Goal: Information Seeking & Learning: Learn about a topic

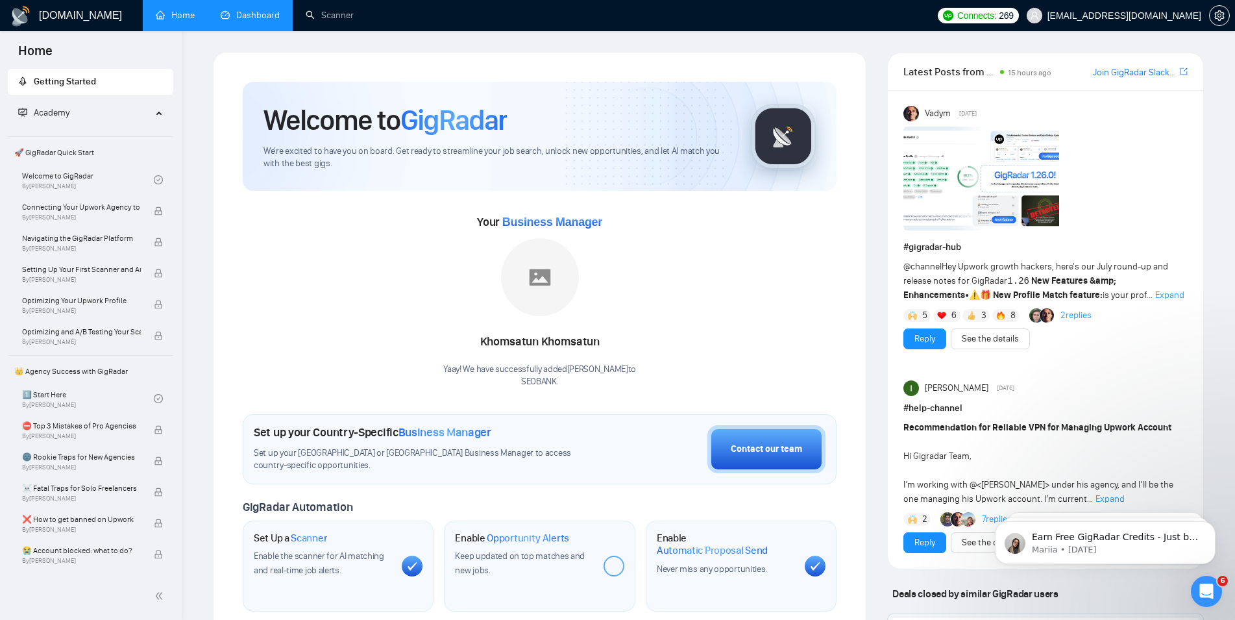
click at [246, 12] on link "Dashboard" at bounding box center [250, 15] width 59 height 11
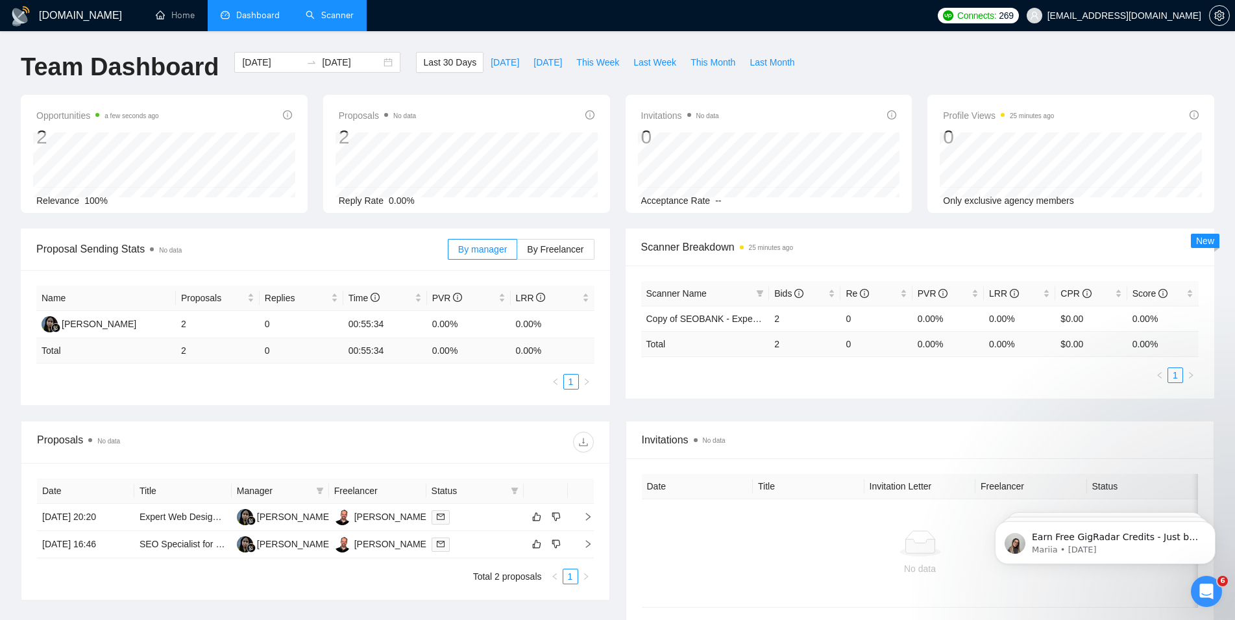
click at [322, 14] on link "Scanner" at bounding box center [330, 15] width 48 height 11
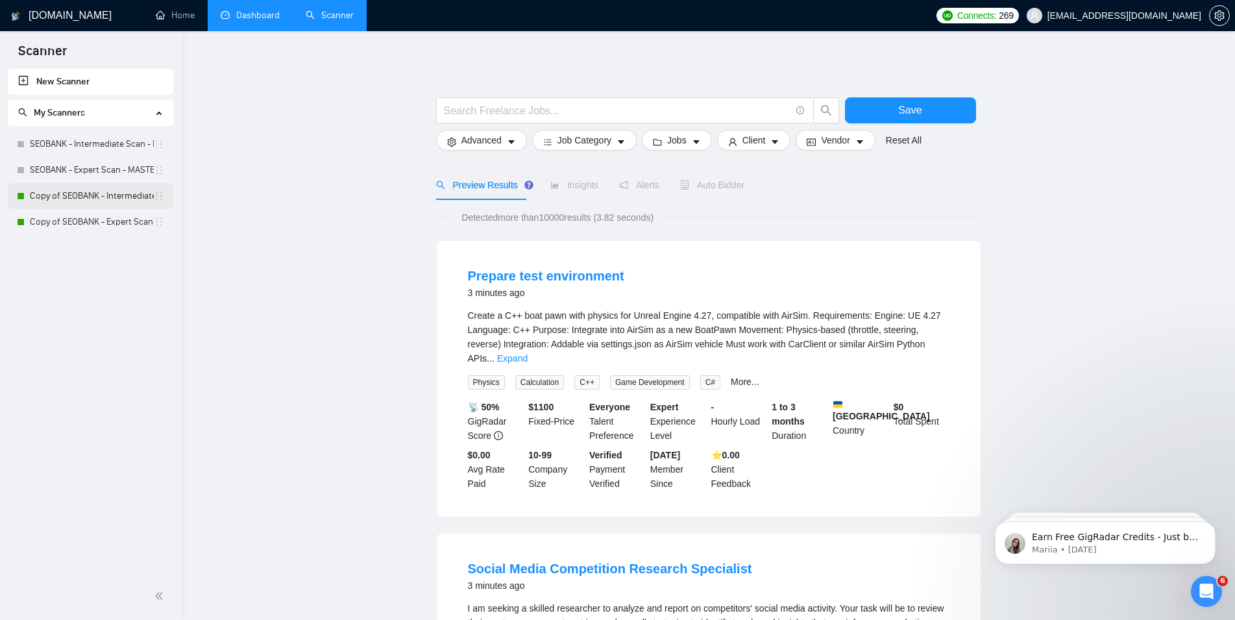
click at [143, 199] on link "Copy of SEOBANK - Intermediate Scan - Home Services" at bounding box center [92, 196] width 124 height 26
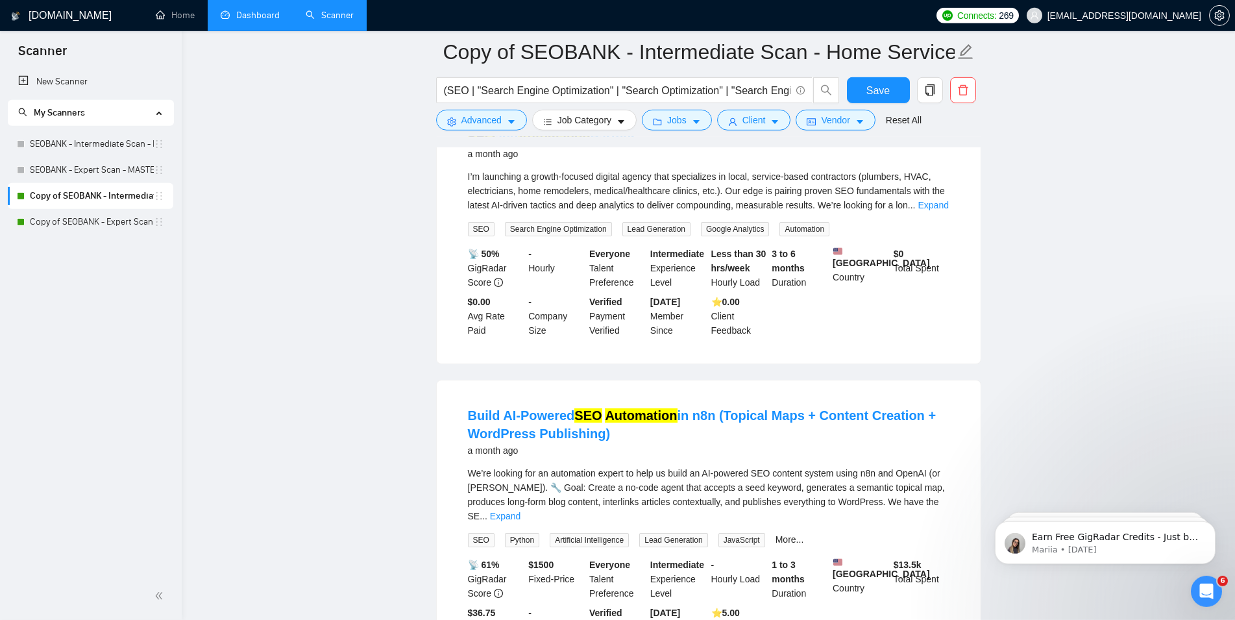
scroll to position [463, 0]
click at [249, 16] on link "Dashboard" at bounding box center [250, 15] width 59 height 11
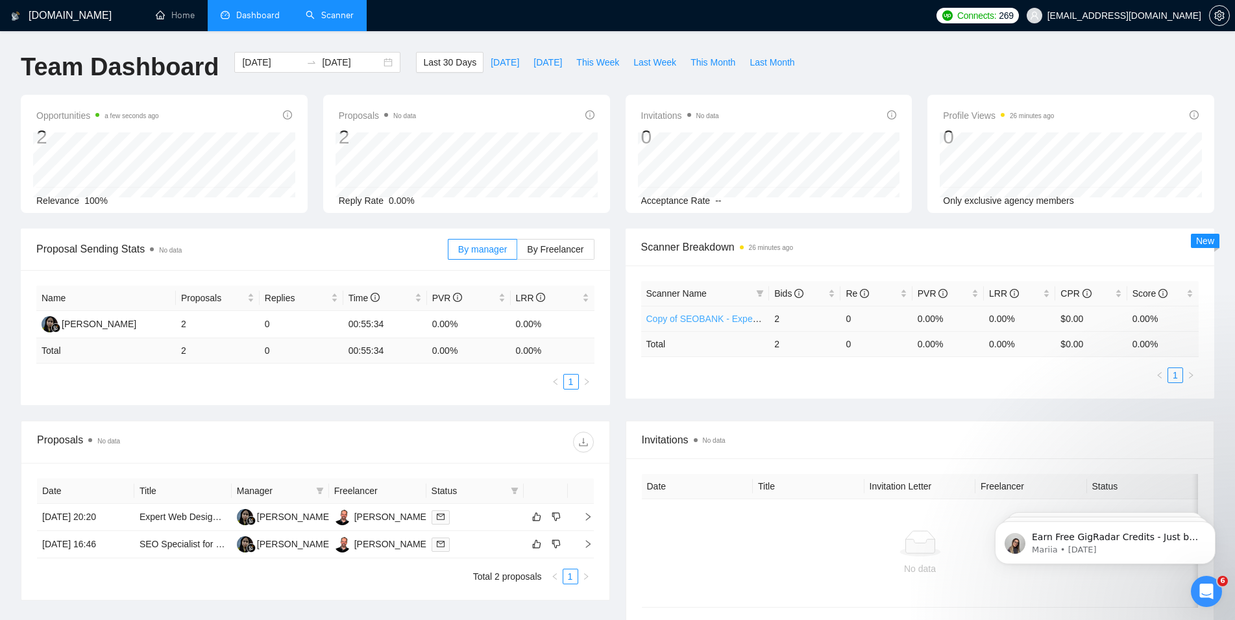
click at [672, 322] on link "Copy of SEOBANK - Expert Scan - Professional Services" at bounding box center [761, 318] width 231 height 10
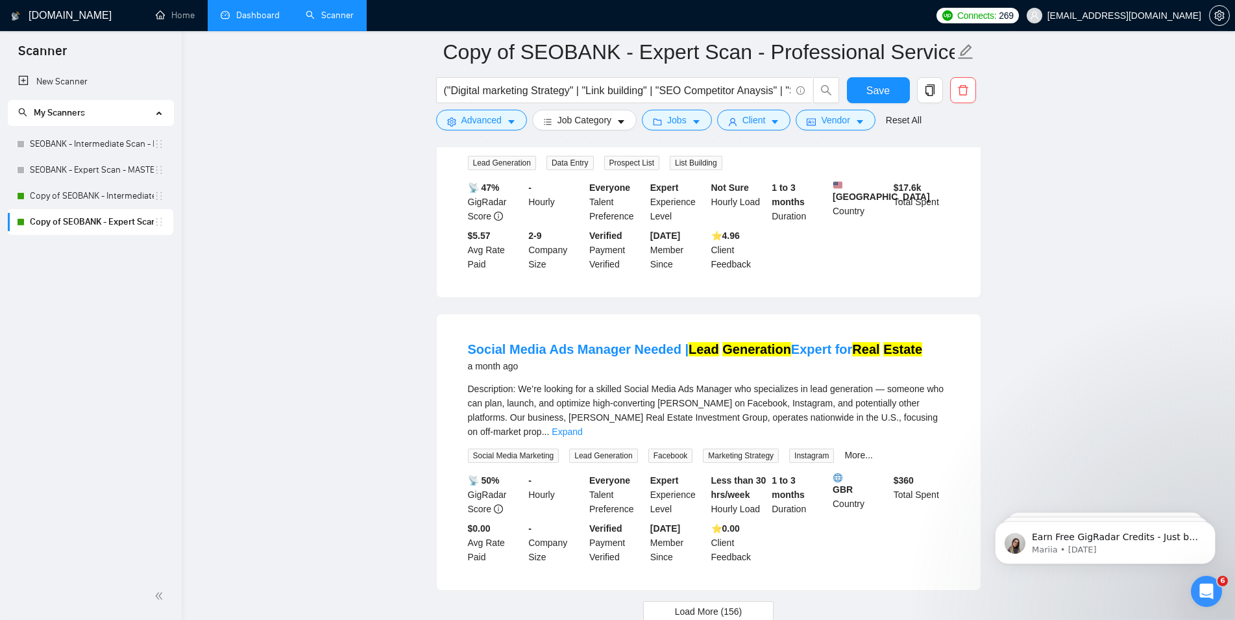
scroll to position [2672, 0]
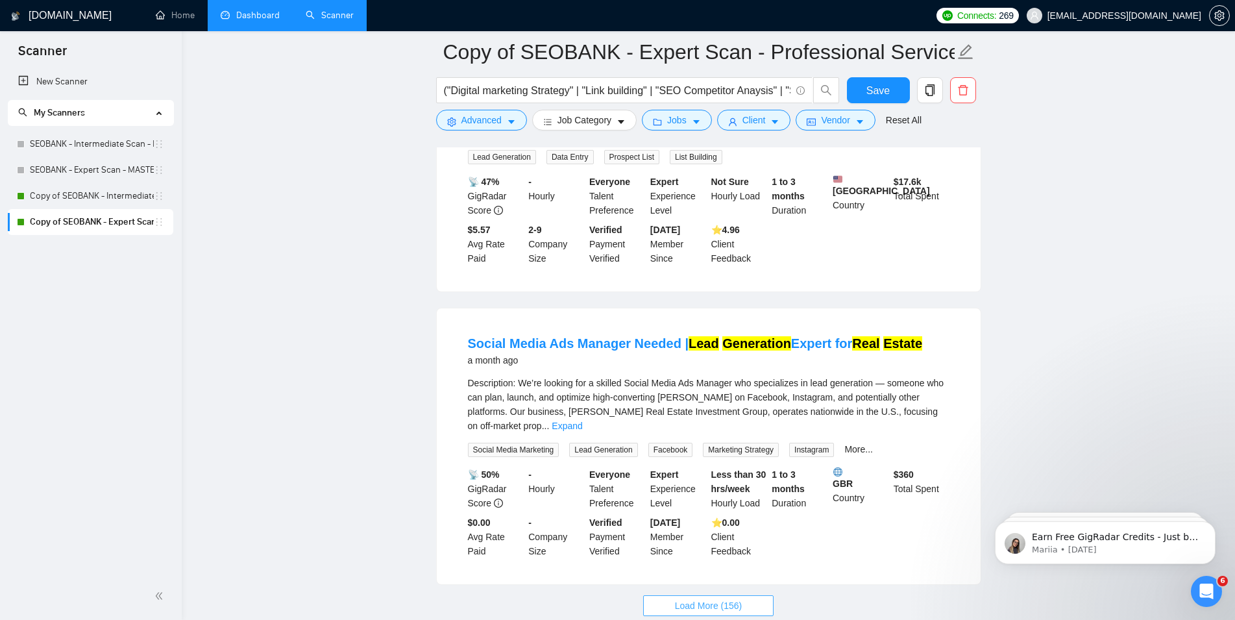
click at [712, 598] on span "Load More (156)" at bounding box center [708, 605] width 67 height 14
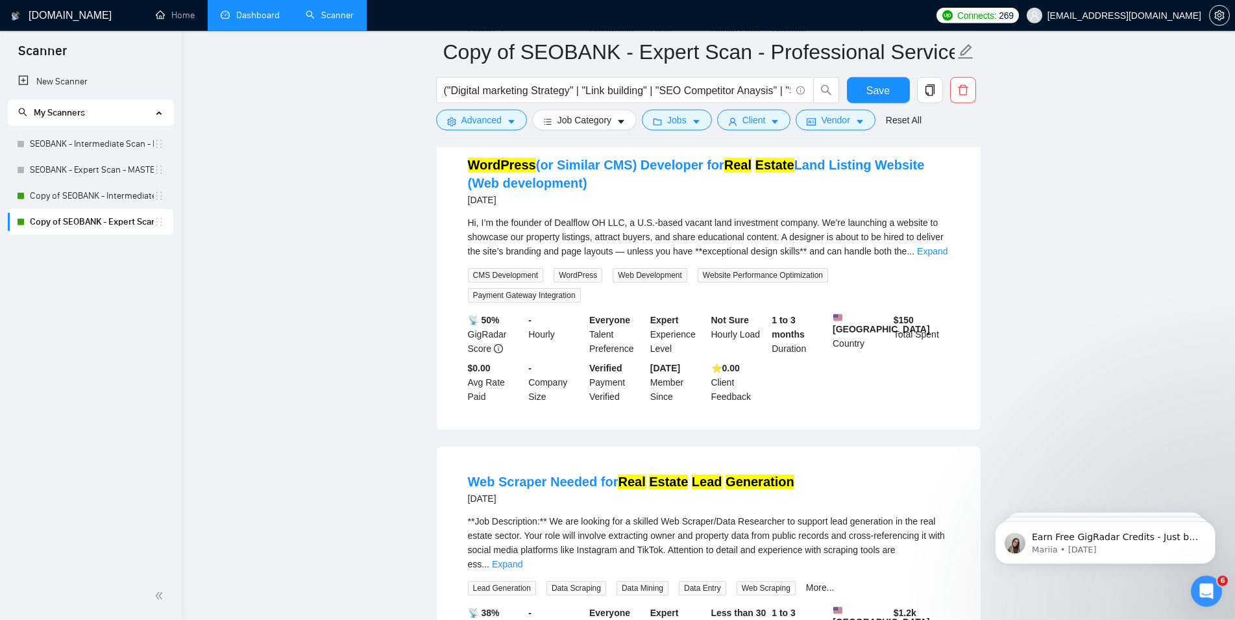
scroll to position [5518, 0]
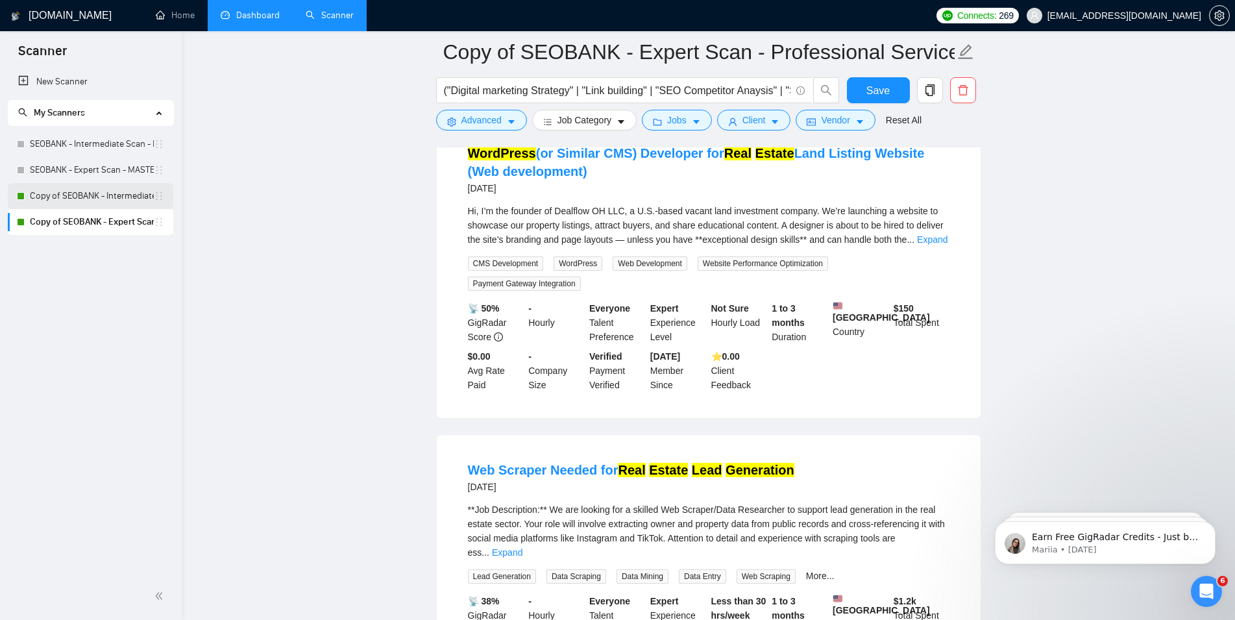
click at [99, 195] on link "Copy of SEOBANK - Intermediate Scan - Home Services" at bounding box center [92, 196] width 124 height 26
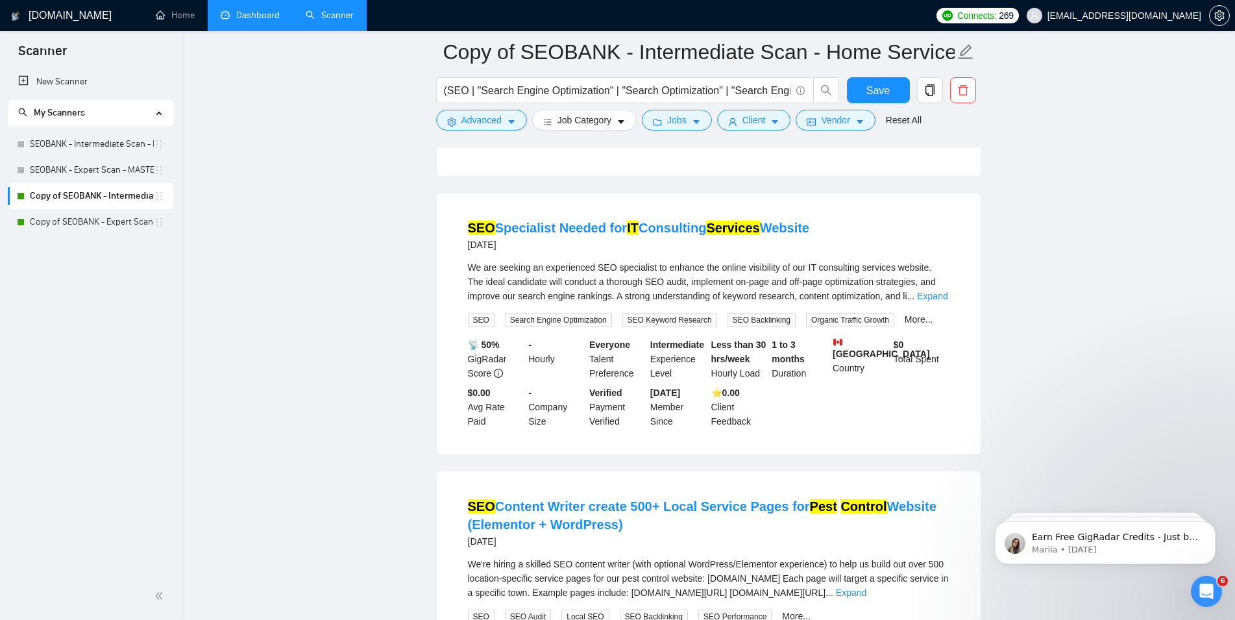
scroll to position [993, 0]
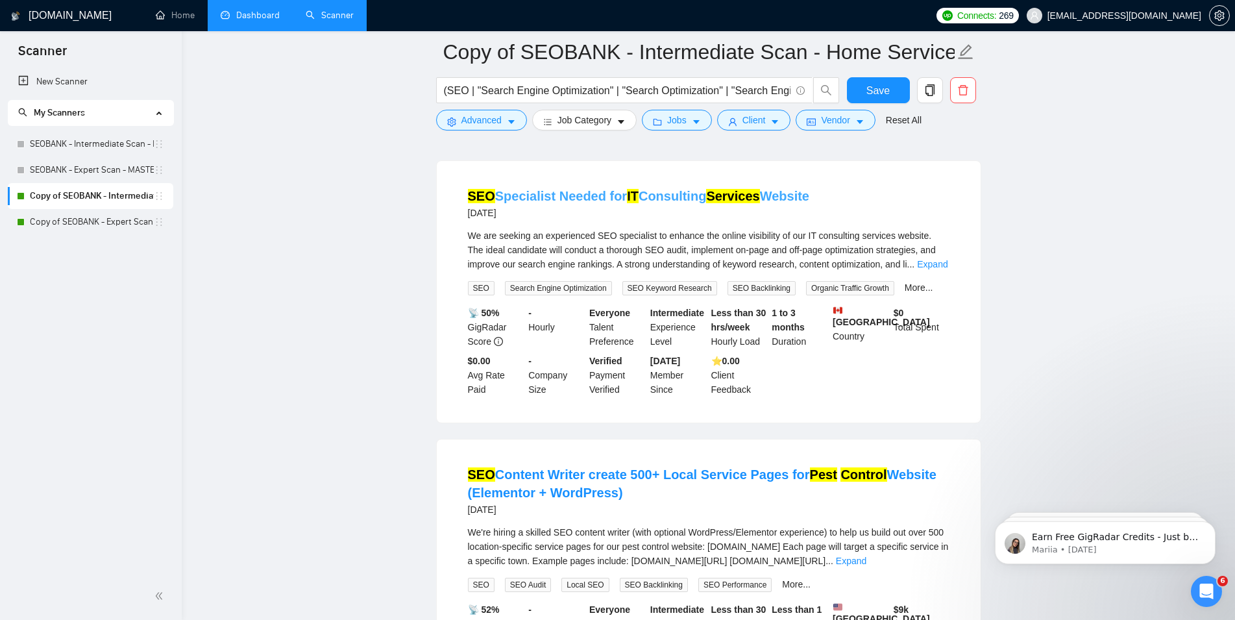
click at [533, 193] on link "SEO Specialist Needed for IT Consulting Services Website" at bounding box center [639, 196] width 342 height 14
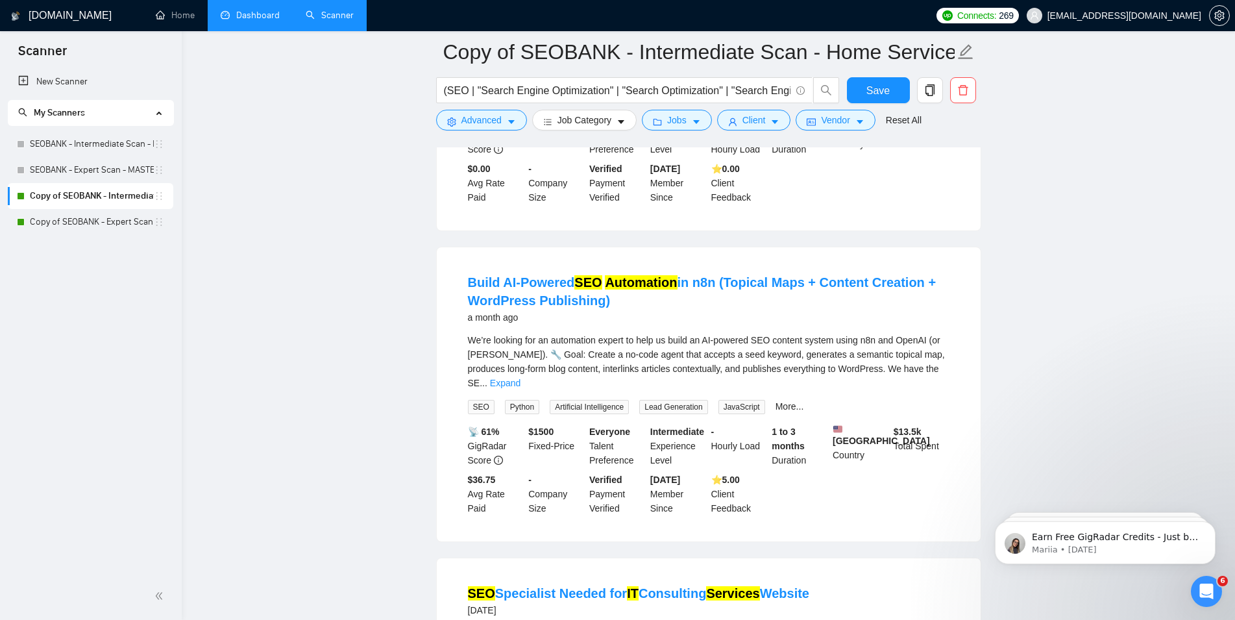
scroll to position [397, 0]
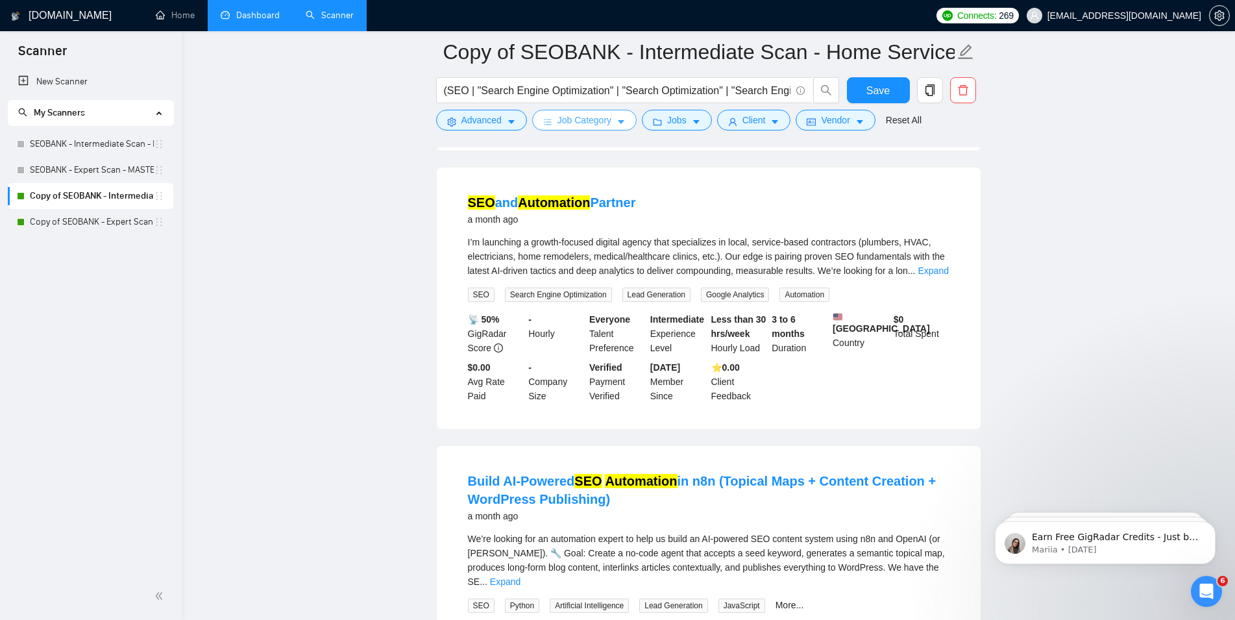
click at [608, 129] on button "Job Category" at bounding box center [584, 120] width 104 height 21
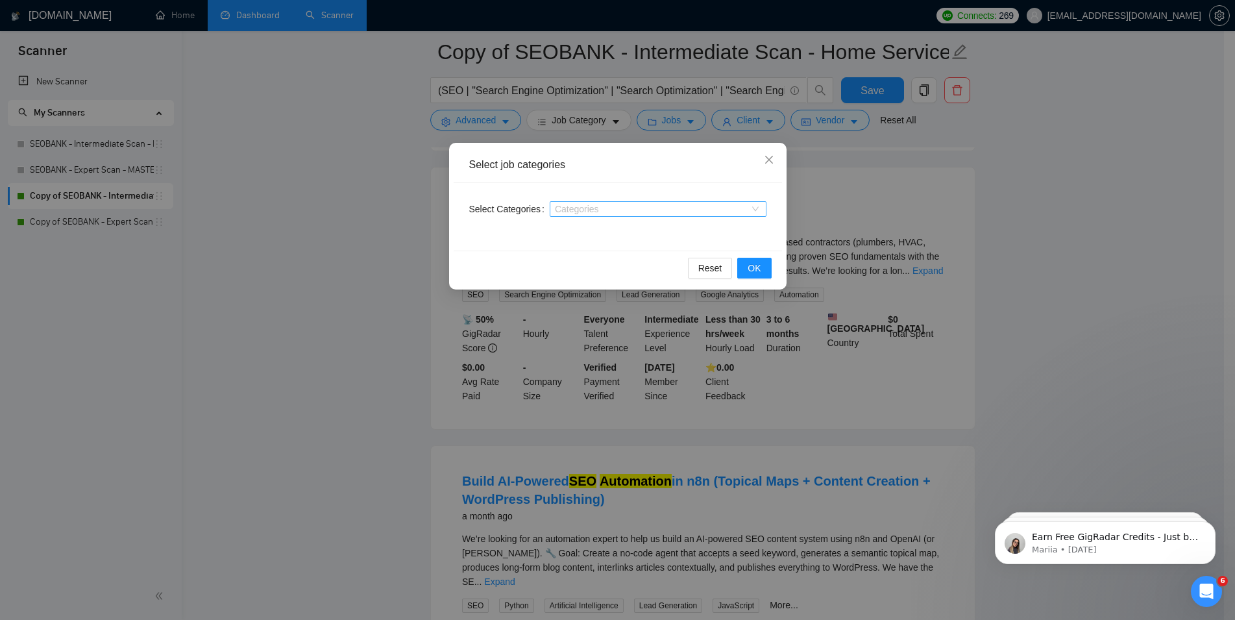
click at [610, 212] on div at bounding box center [651, 209] width 197 height 10
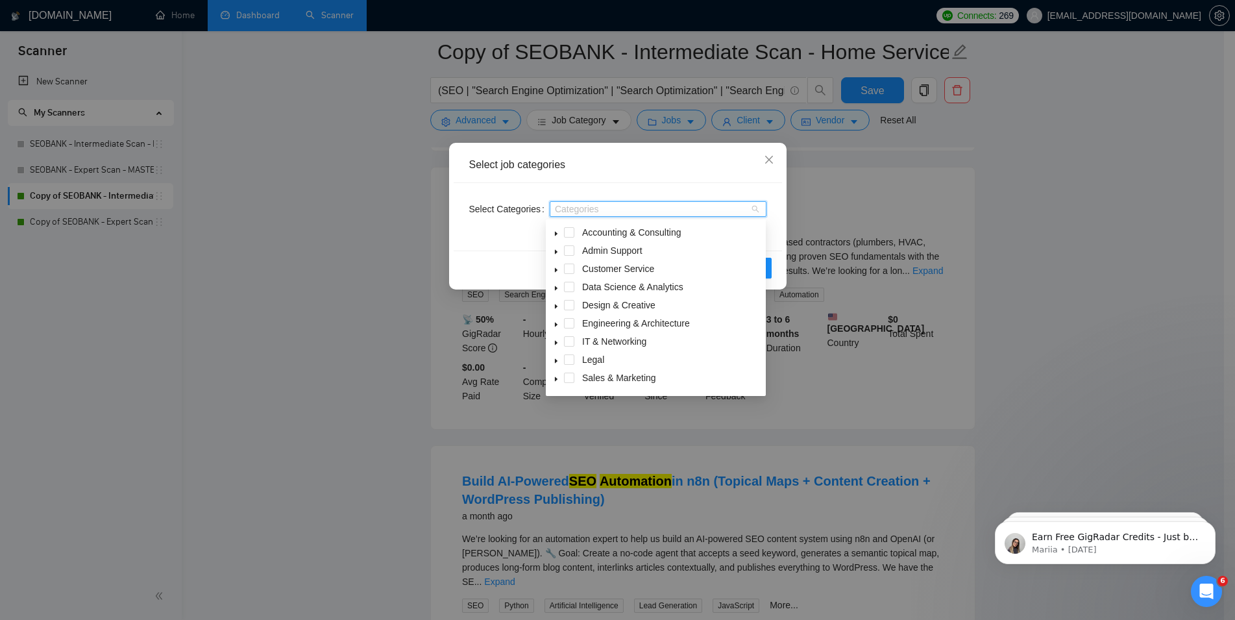
click at [557, 380] on icon "caret-down" at bounding box center [556, 379] width 3 height 5
click at [588, 295] on span at bounding box center [584, 290] width 10 height 10
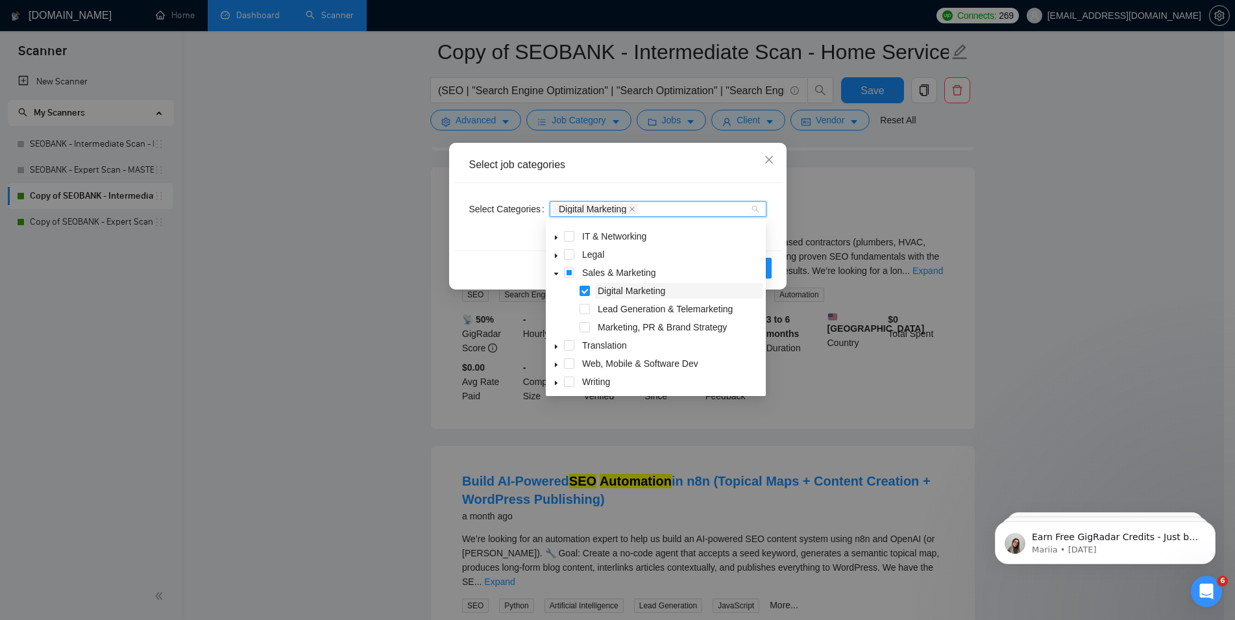
click at [587, 306] on span at bounding box center [584, 309] width 10 height 10
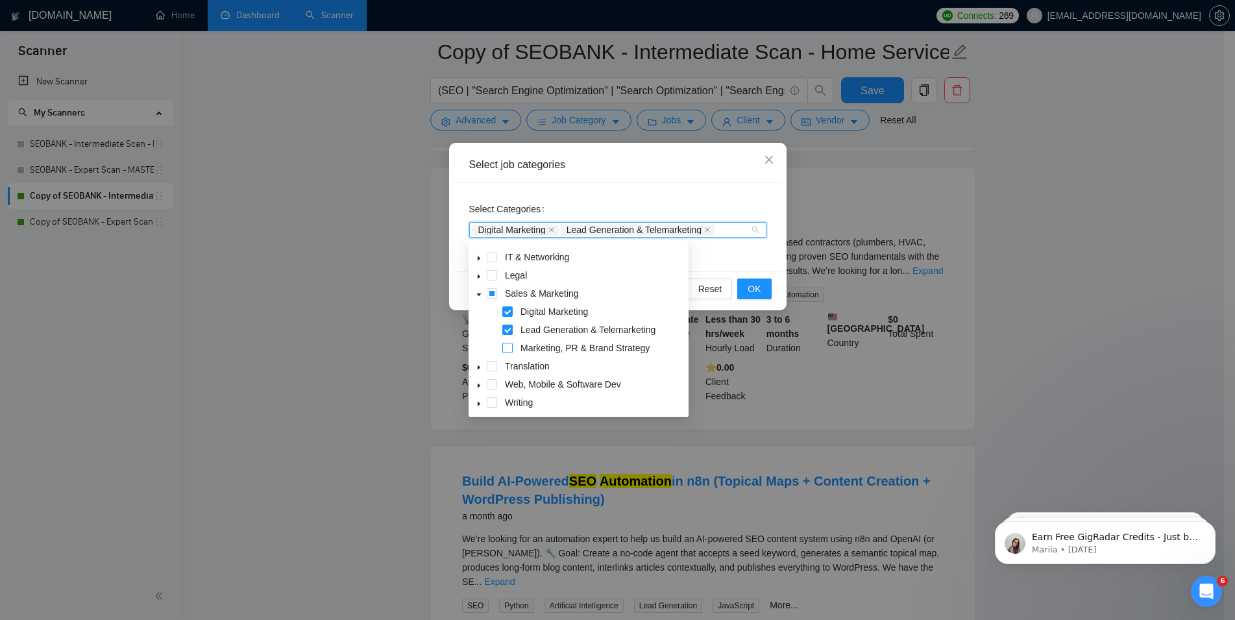
click at [506, 351] on span at bounding box center [507, 348] width 10 height 10
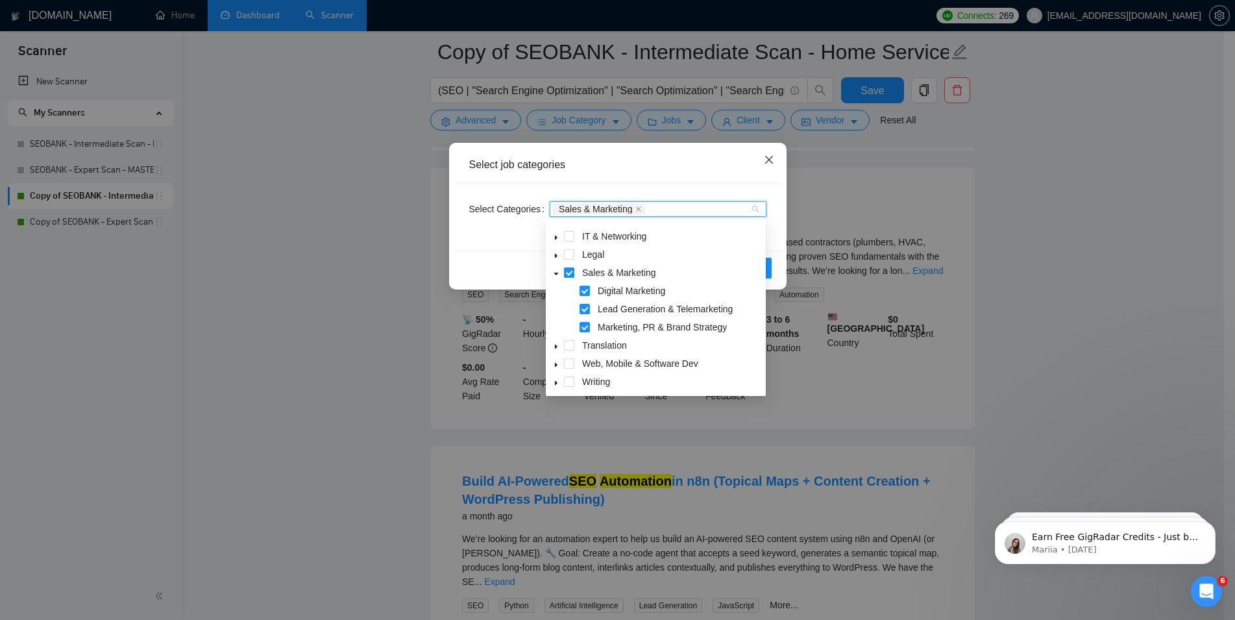
click at [768, 162] on icon "close" at bounding box center [768, 160] width 8 height 8
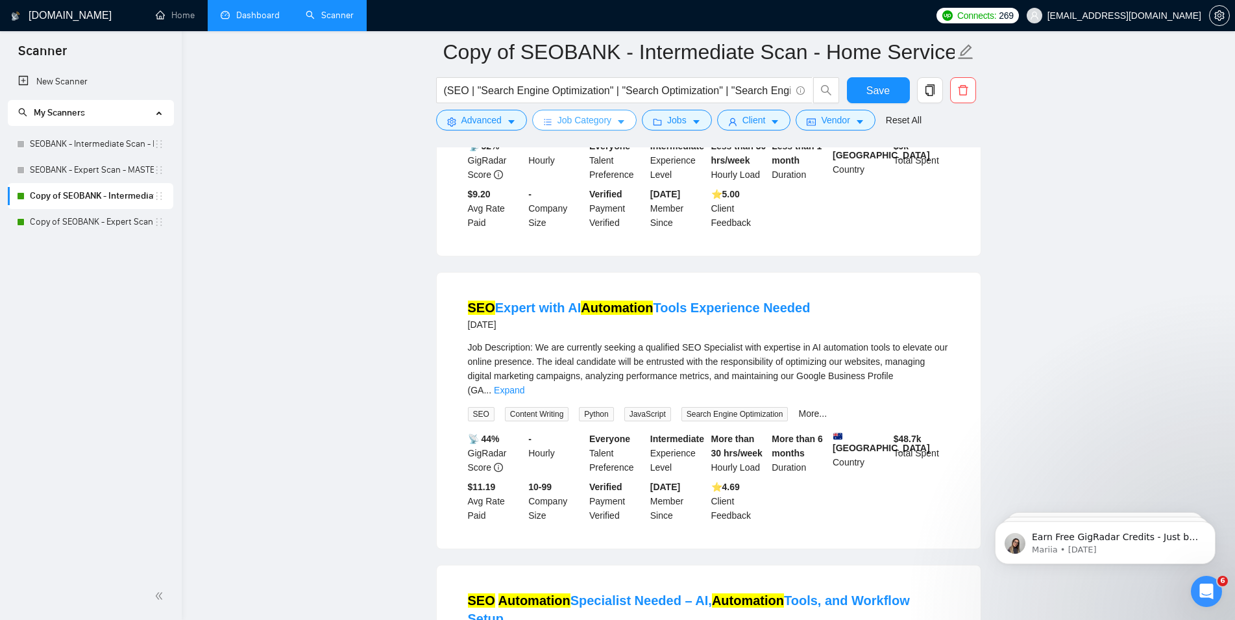
scroll to position [1257, 0]
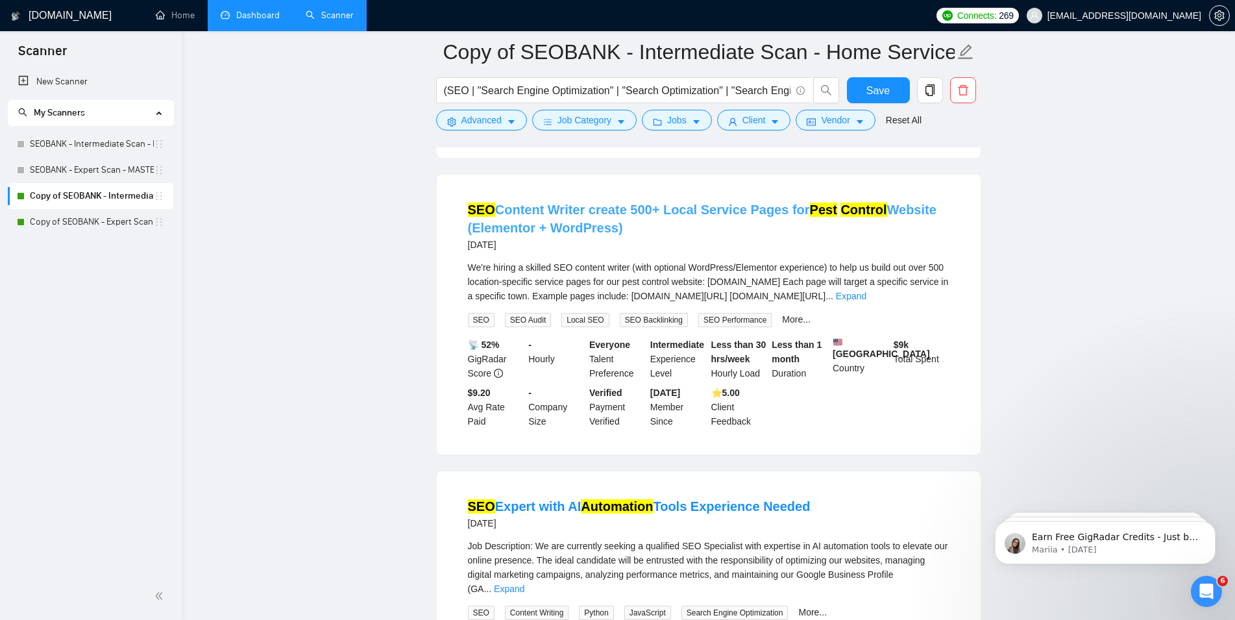
click at [601, 208] on link "SEO Content Writer create 500+ Local Service Pages for Pest Control Website (El…" at bounding box center [702, 218] width 468 height 32
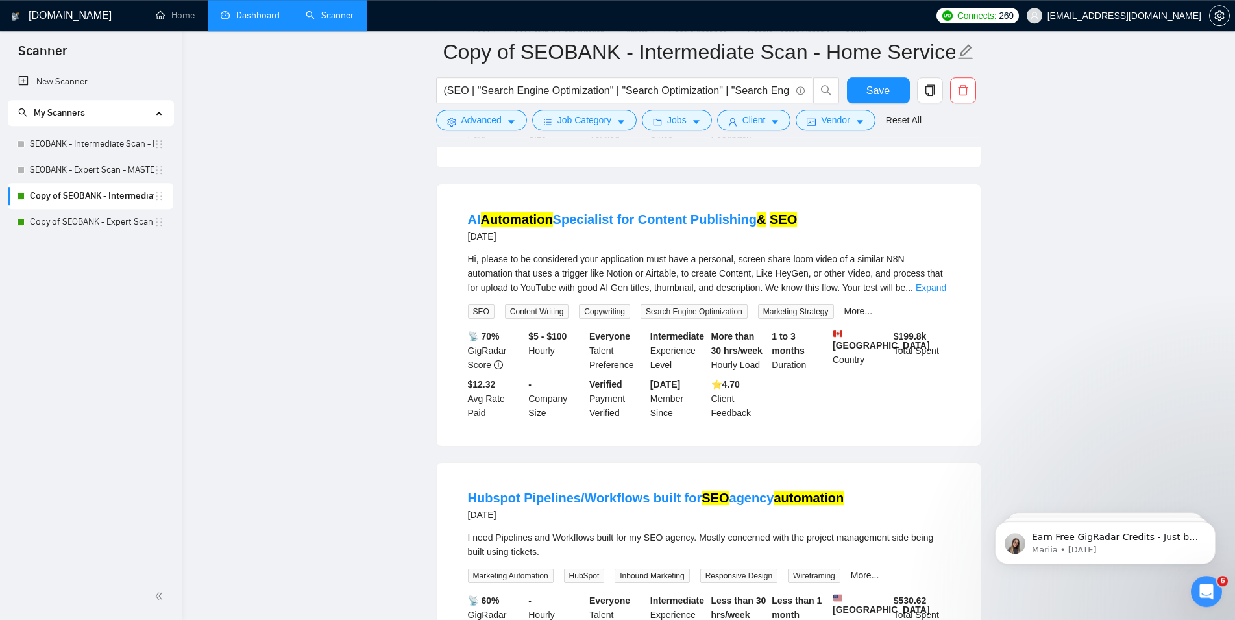
scroll to position [2118, 0]
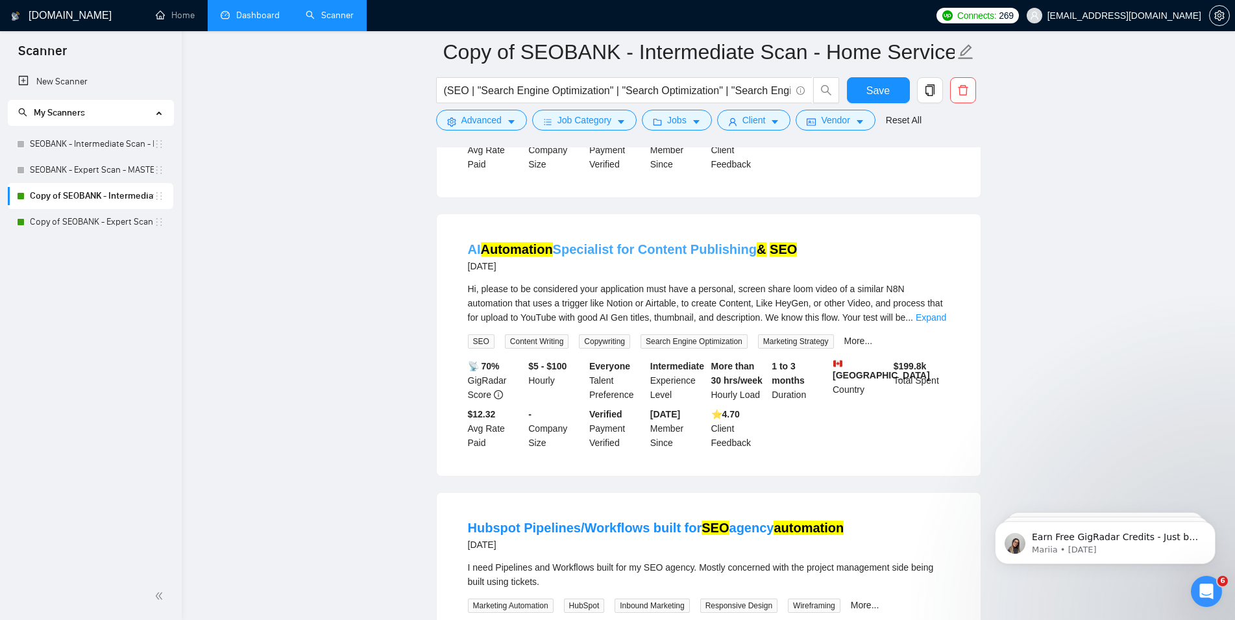
click at [639, 242] on link "AI Automation Specialist for Content Publishing & SEO" at bounding box center [633, 249] width 330 height 14
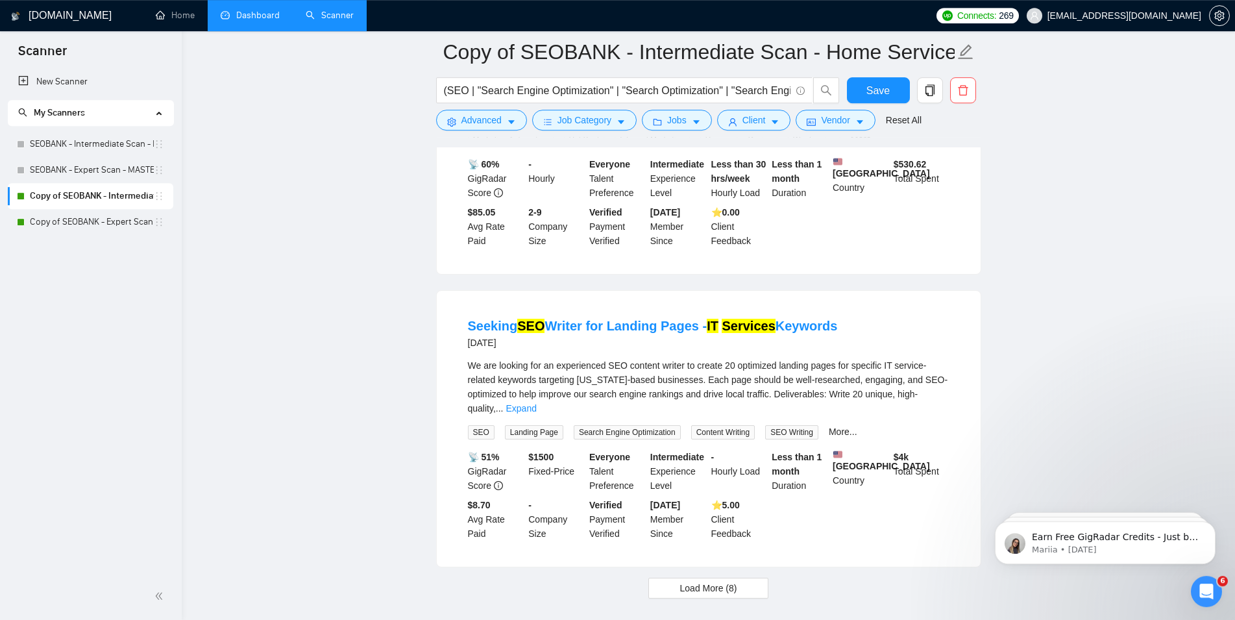
scroll to position [2615, 0]
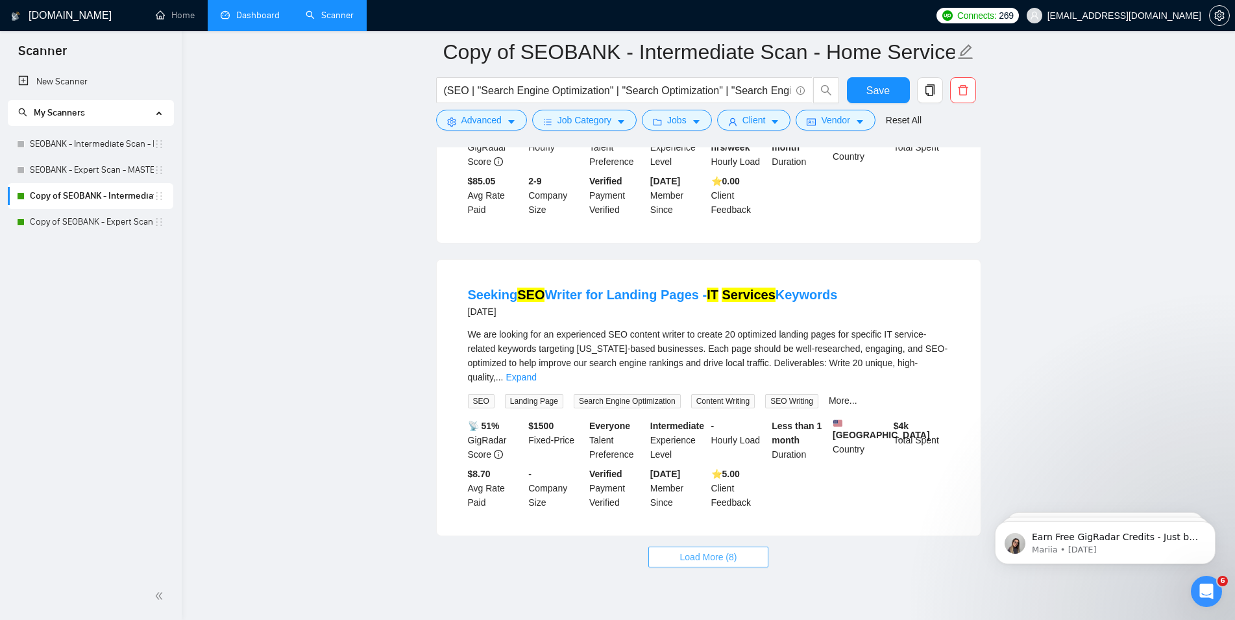
click at [749, 546] on button "Load More (8)" at bounding box center [708, 556] width 121 height 21
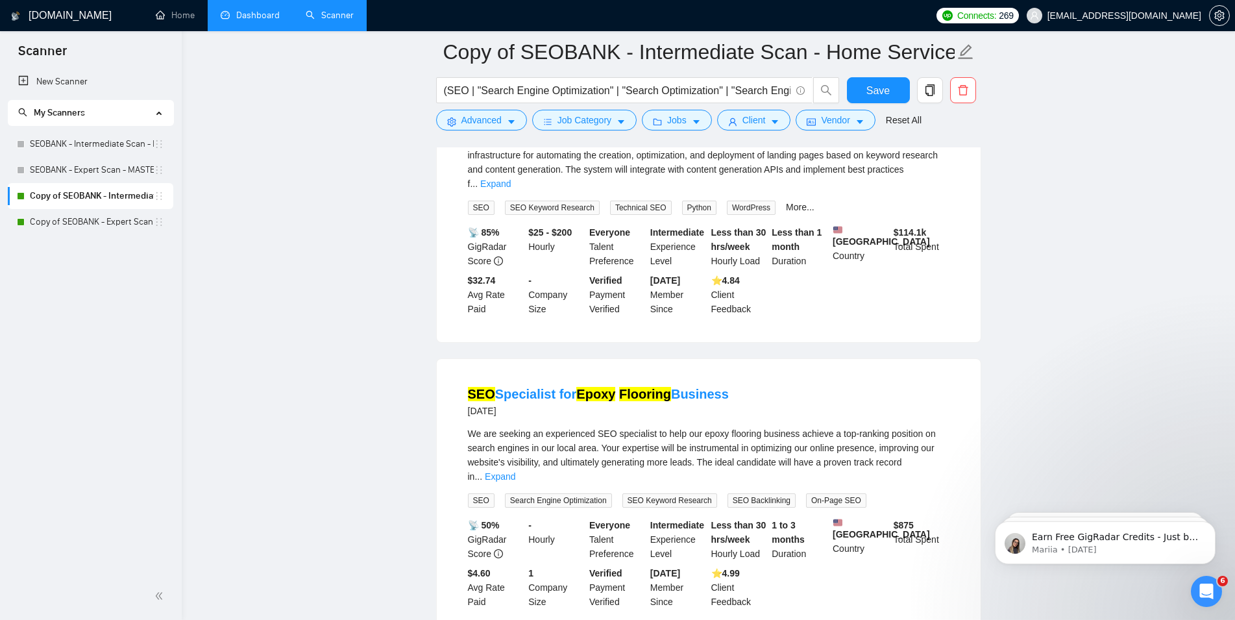
scroll to position [3674, 0]
click at [682, 385] on link "SEO Specialist for Epoxy Flooring Business" at bounding box center [598, 392] width 261 height 14
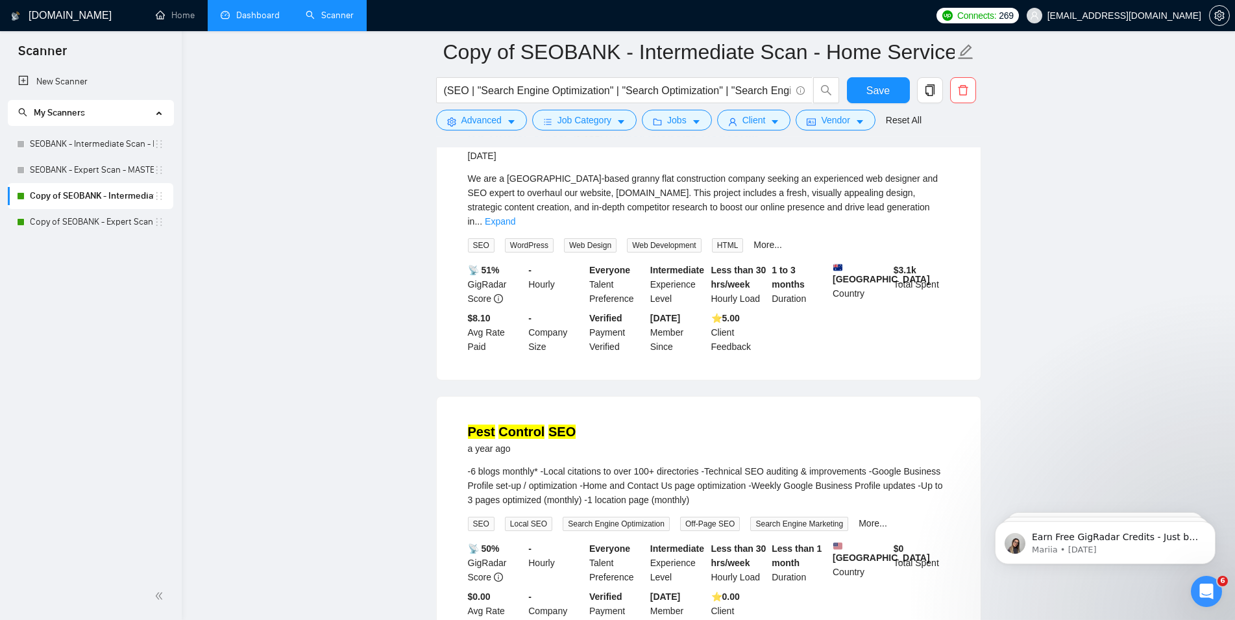
scroll to position [4335, 0]
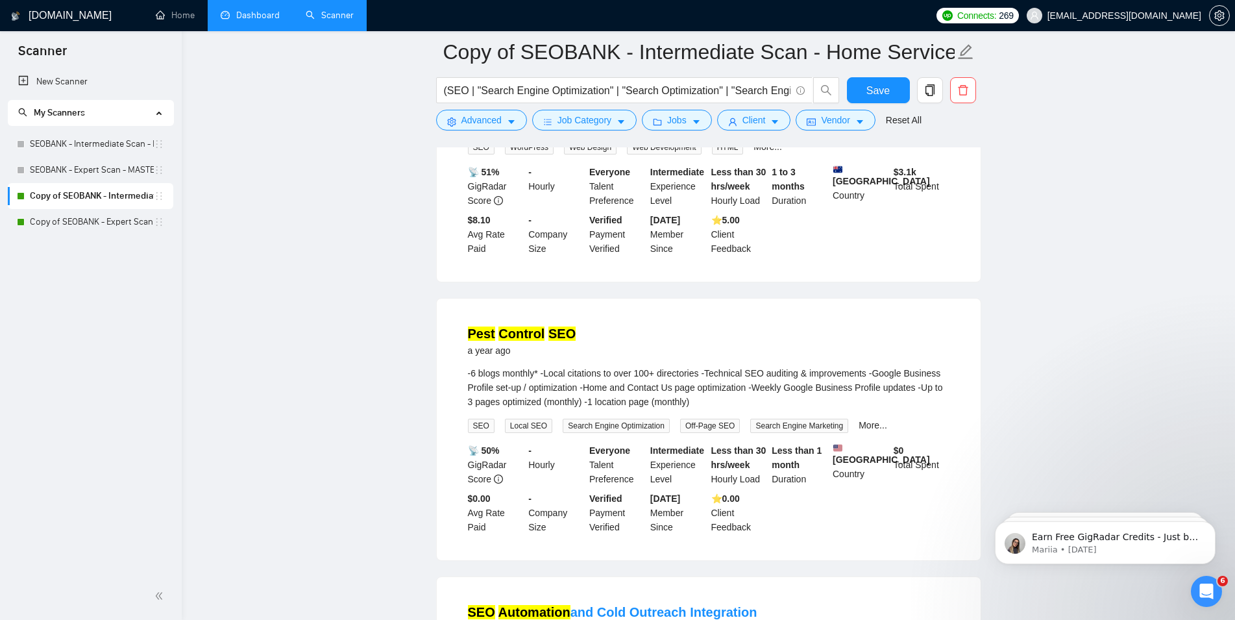
click at [540, 326] on link "Pest Control SEO" at bounding box center [522, 333] width 108 height 14
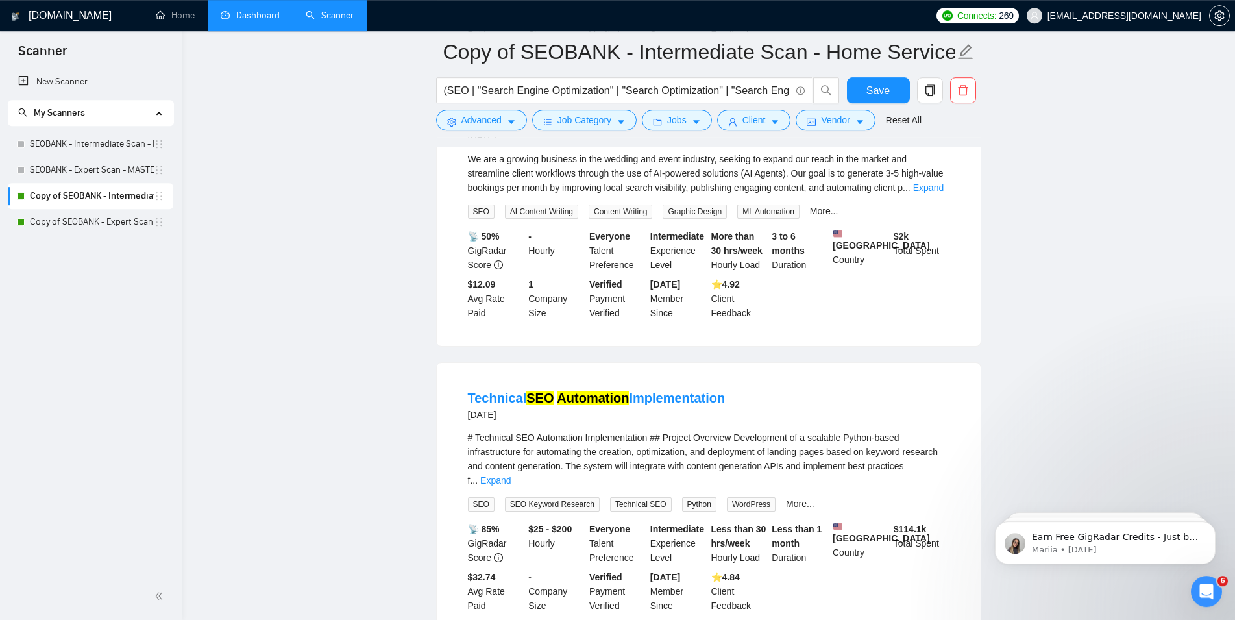
scroll to position [3343, 0]
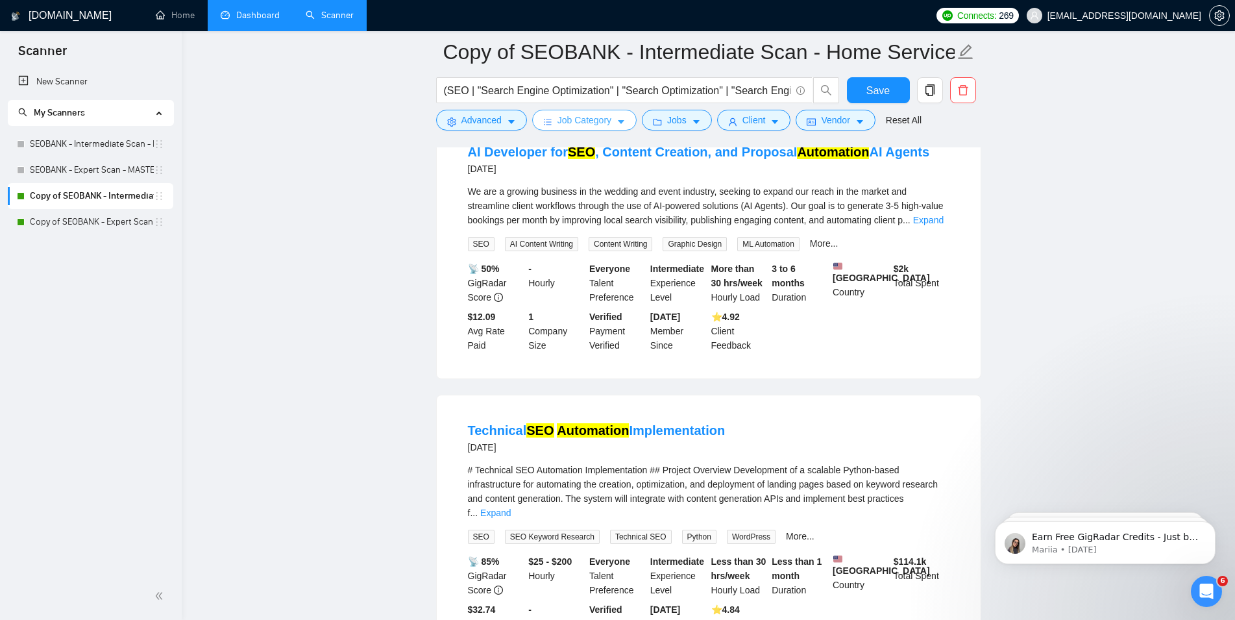
click at [613, 126] on button "Job Category" at bounding box center [584, 120] width 104 height 21
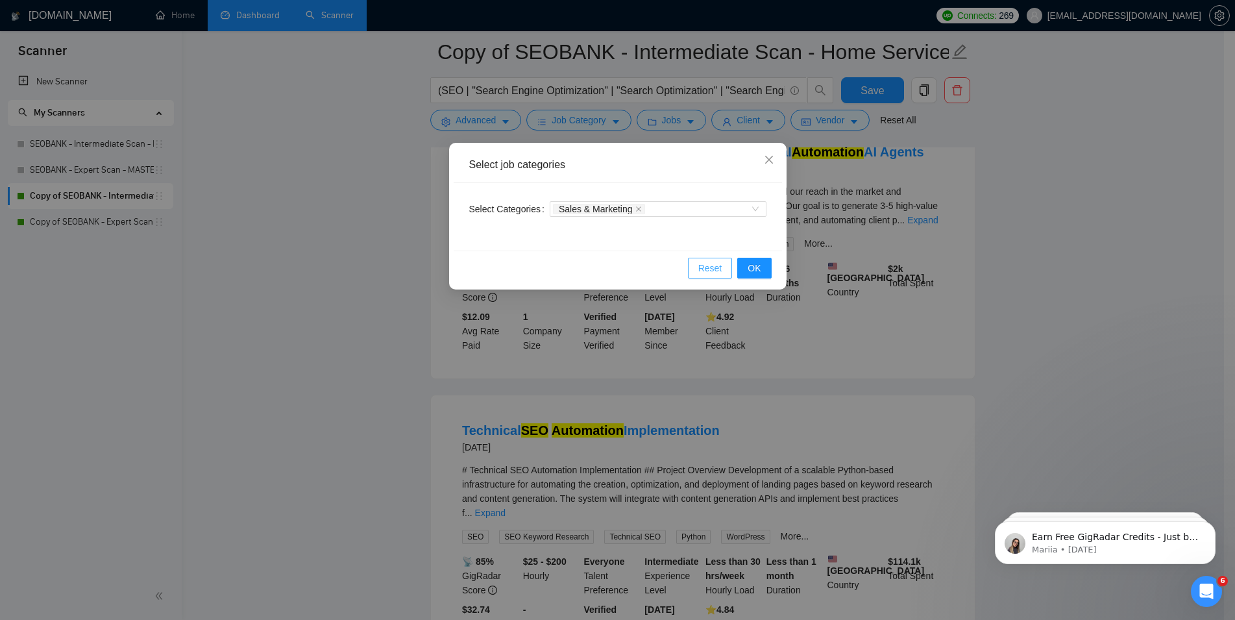
click at [708, 269] on span "Reset" at bounding box center [710, 268] width 24 height 14
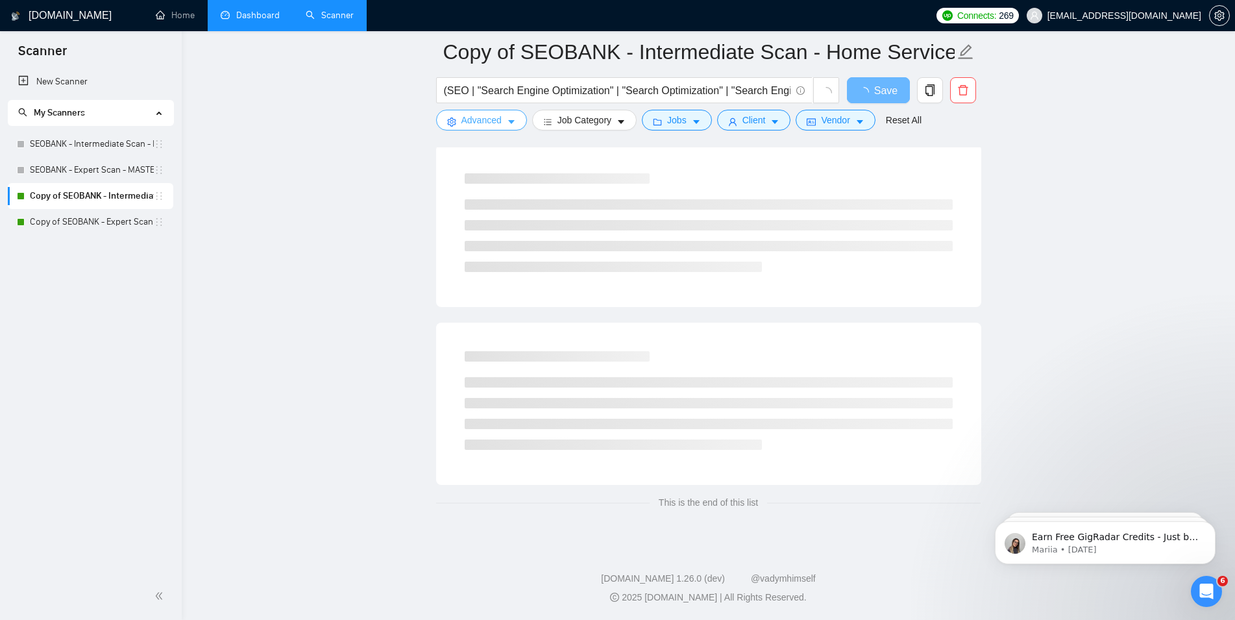
click at [513, 124] on icon "caret-down" at bounding box center [511, 121] width 9 height 9
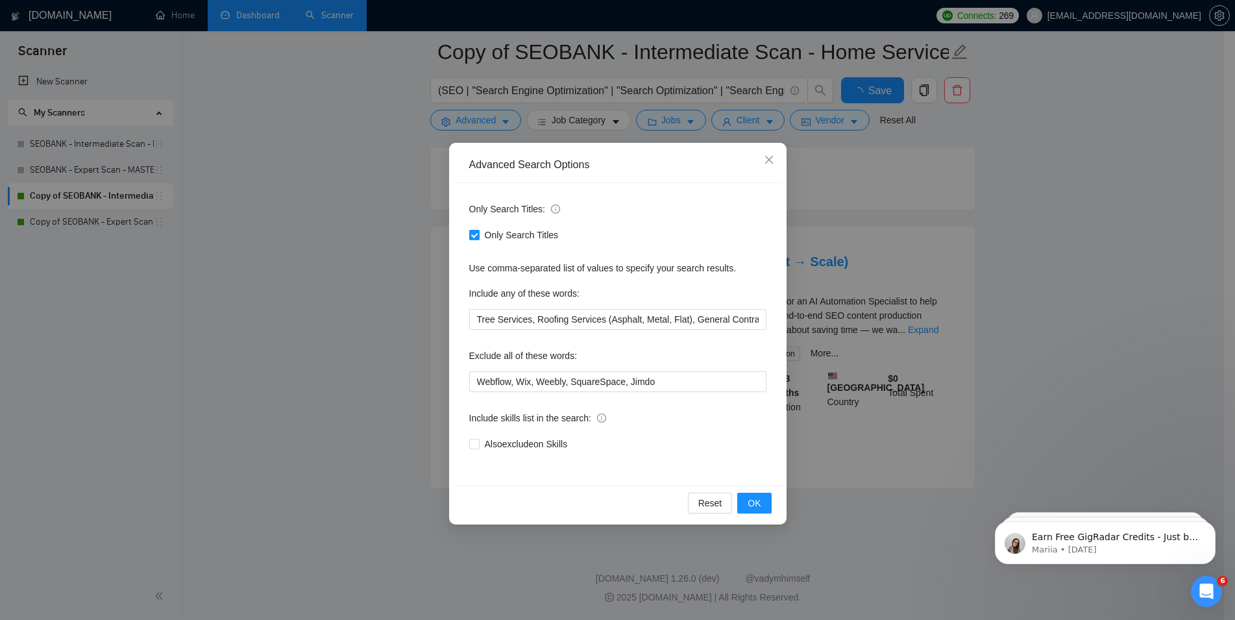
scroll to position [2676, 0]
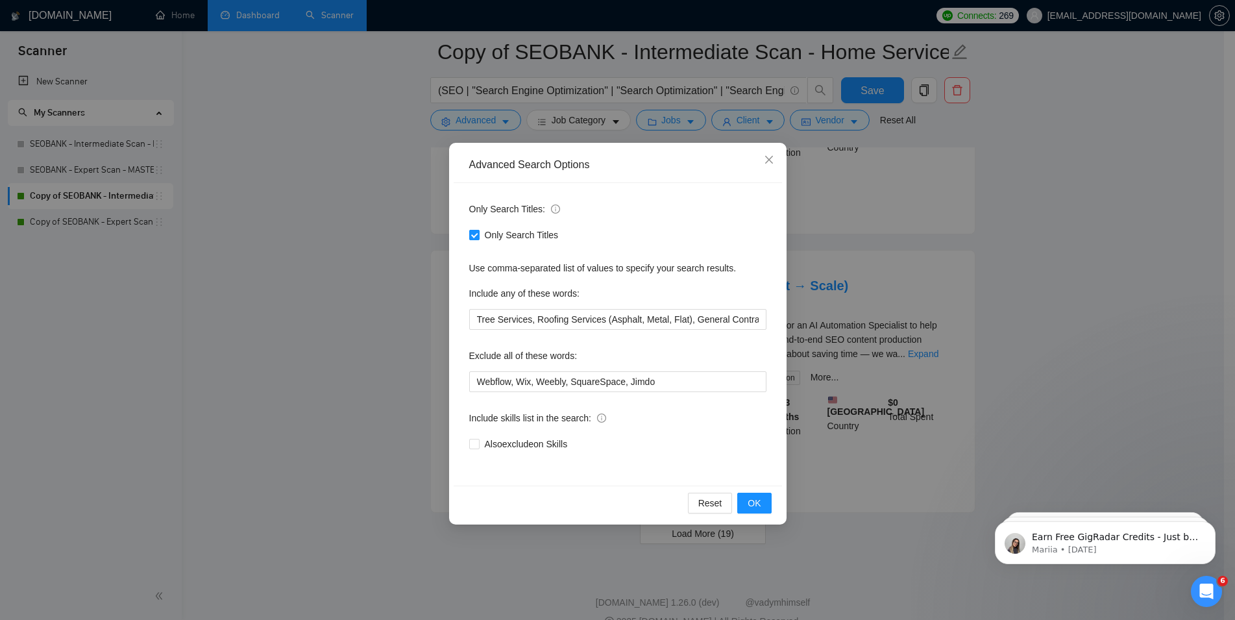
click at [471, 237] on input "Only Search Titles" at bounding box center [473, 234] width 9 height 9
checkbox input "false"
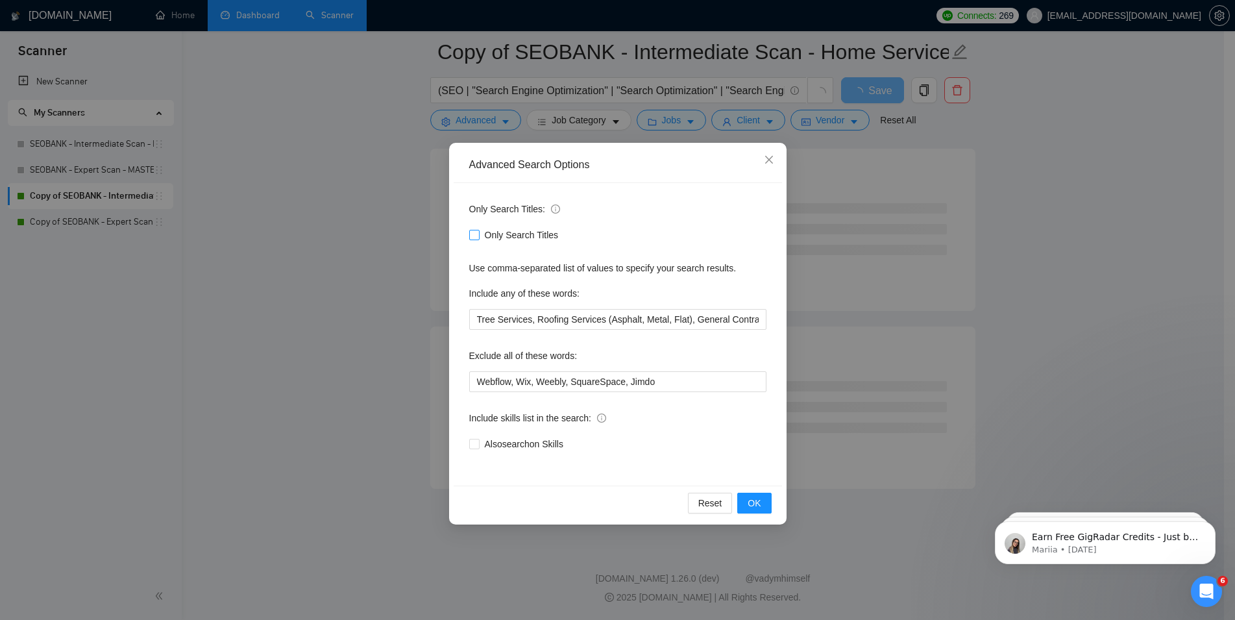
scroll to position [1545, 0]
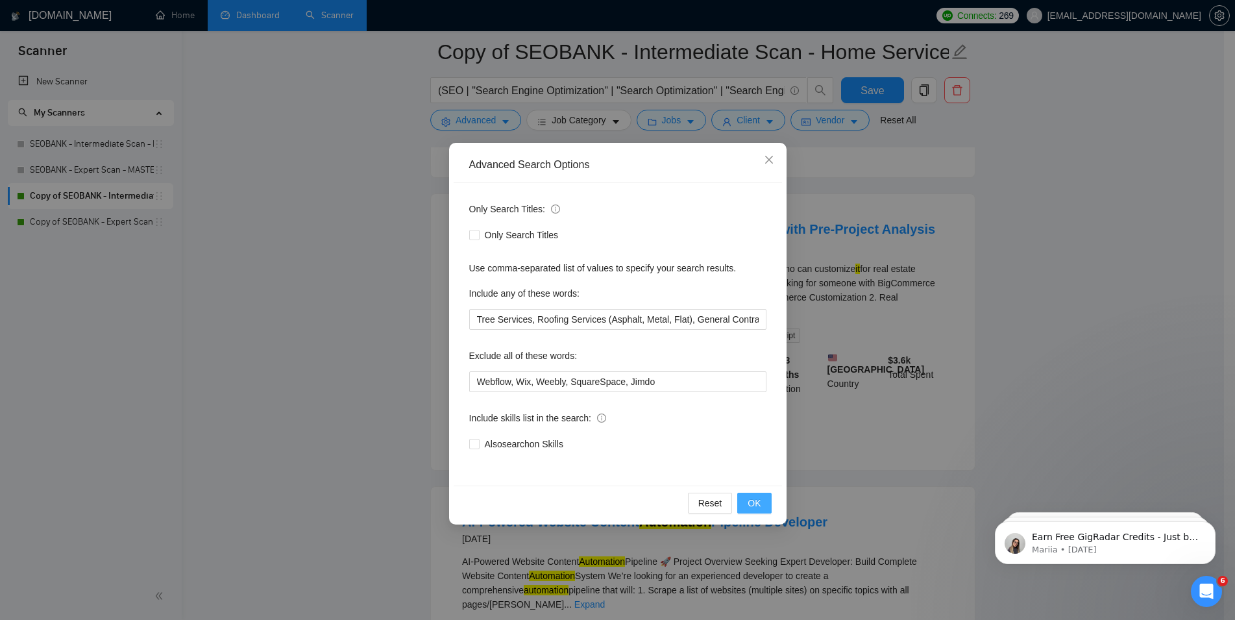
click at [751, 502] on span "OK" at bounding box center [753, 503] width 13 height 14
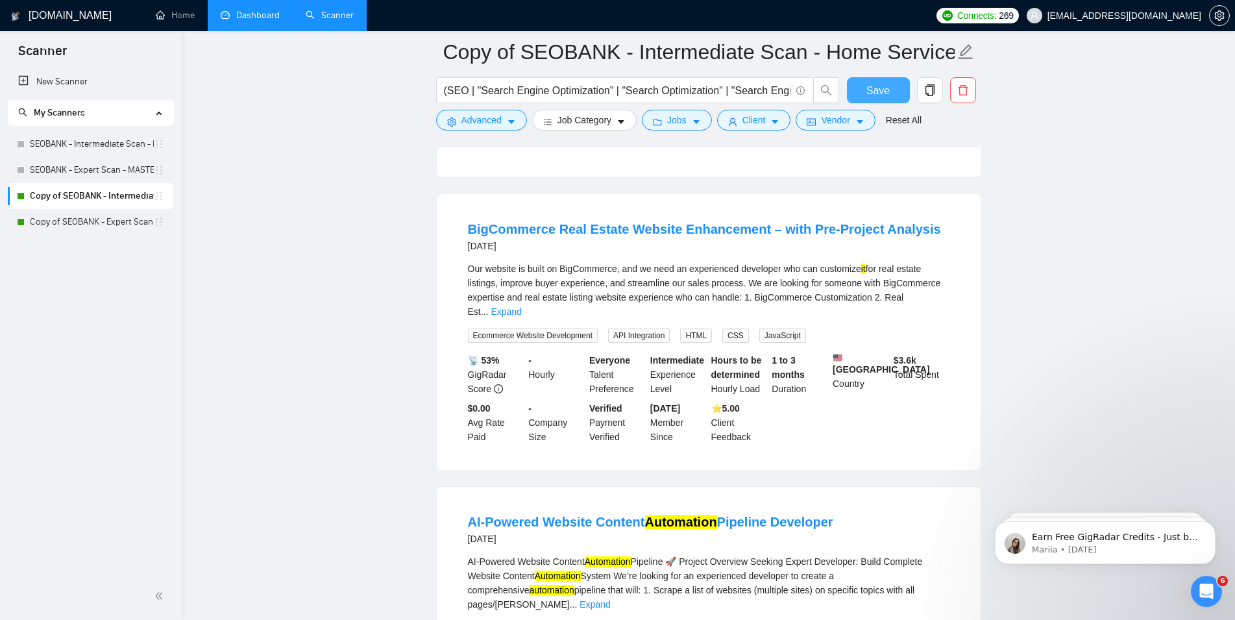
click at [883, 91] on span "Save" at bounding box center [877, 90] width 23 height 16
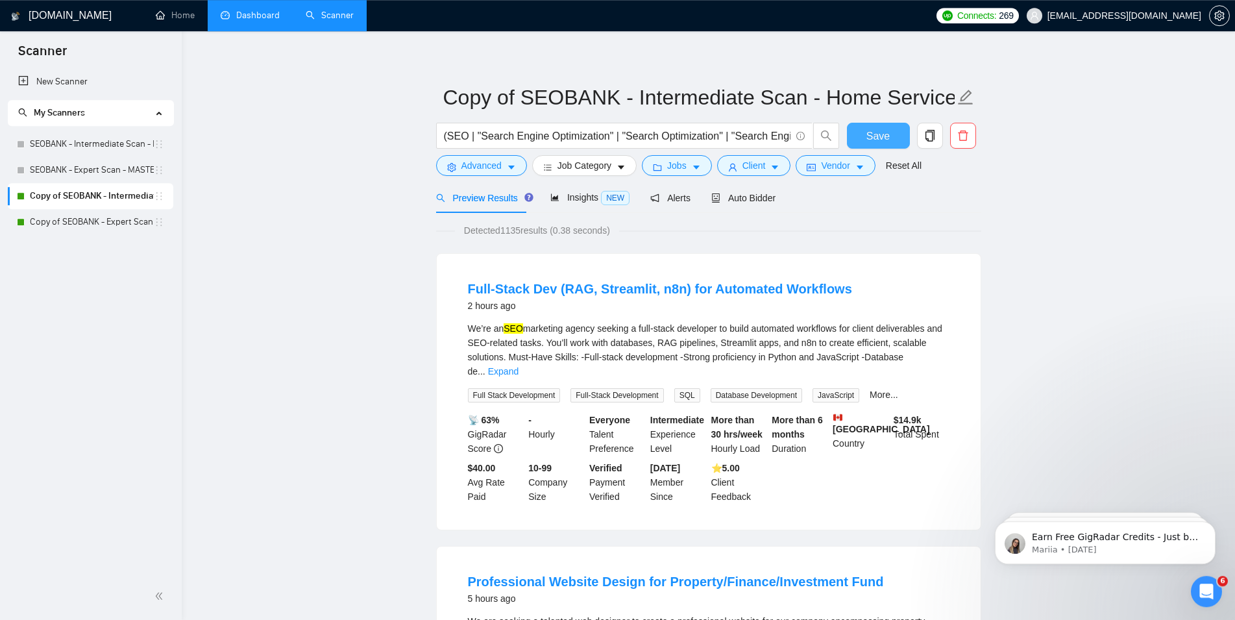
scroll to position [0, 0]
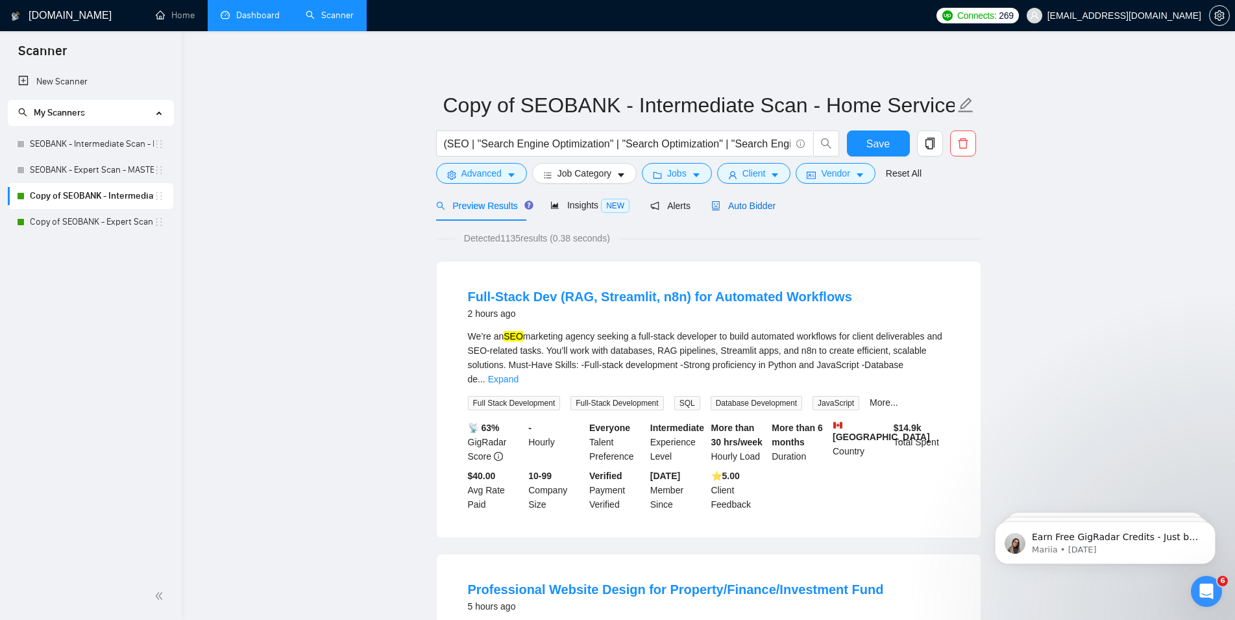
click at [750, 207] on span "Auto Bidder" at bounding box center [743, 205] width 64 height 10
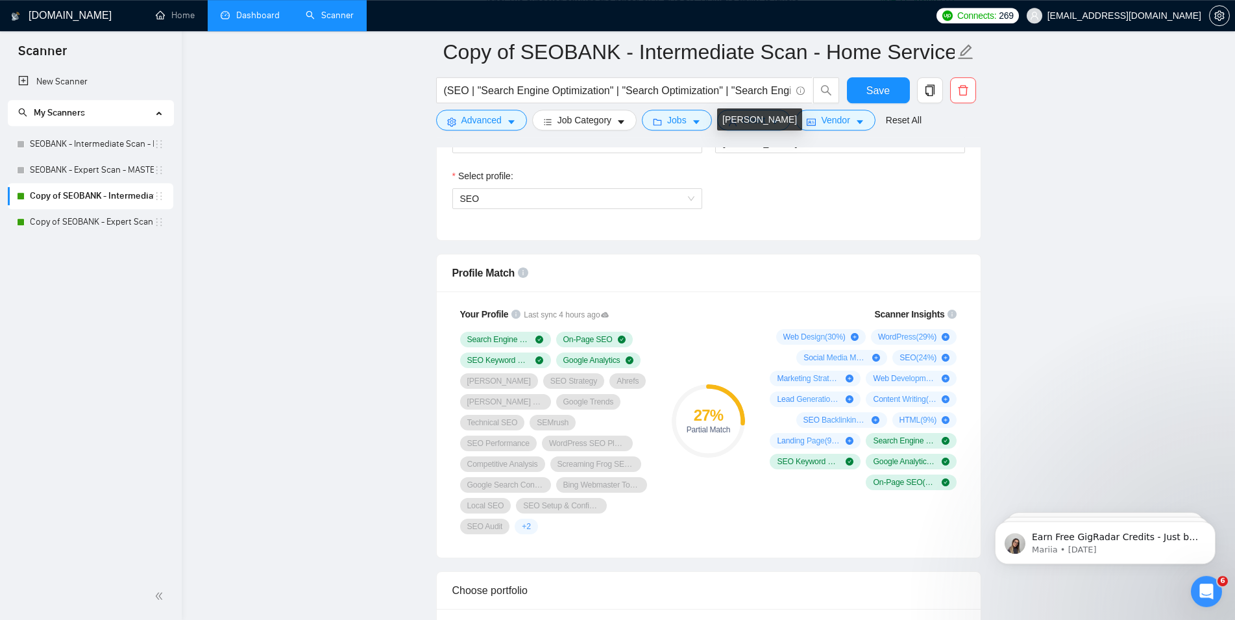
scroll to position [927, 0]
